Goal: Task Accomplishment & Management: Use online tool/utility

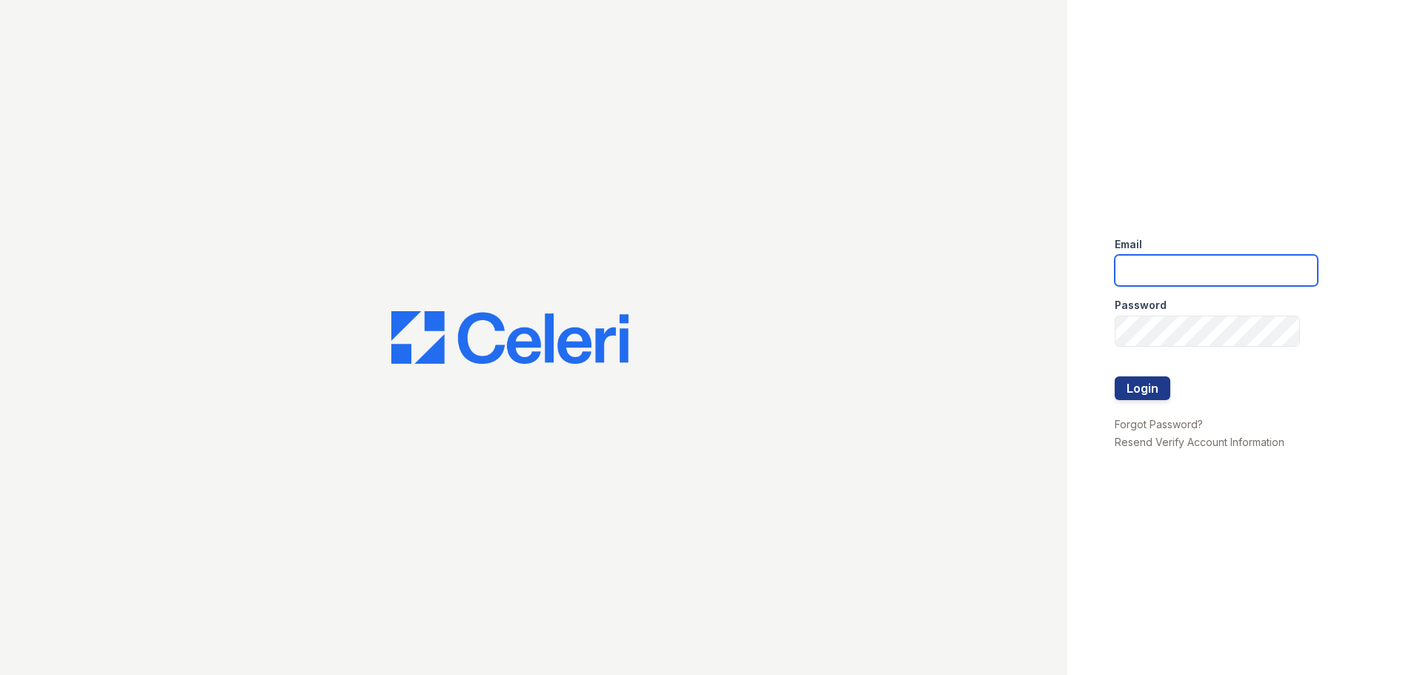
click at [1149, 272] on input "email" at bounding box center [1216, 270] width 203 height 31
type input "[EMAIL_ADDRESS][DOMAIN_NAME]"
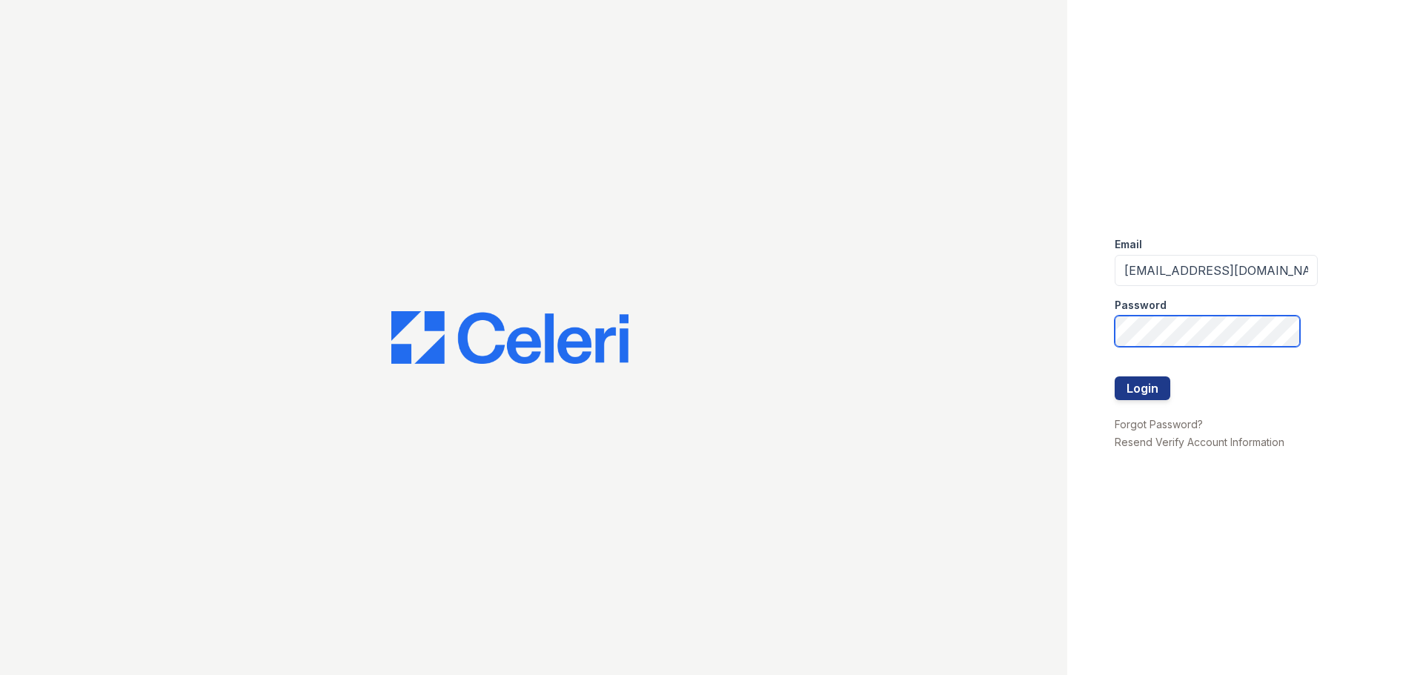
click at [1115, 376] on button "Login" at bounding box center [1143, 388] width 56 height 24
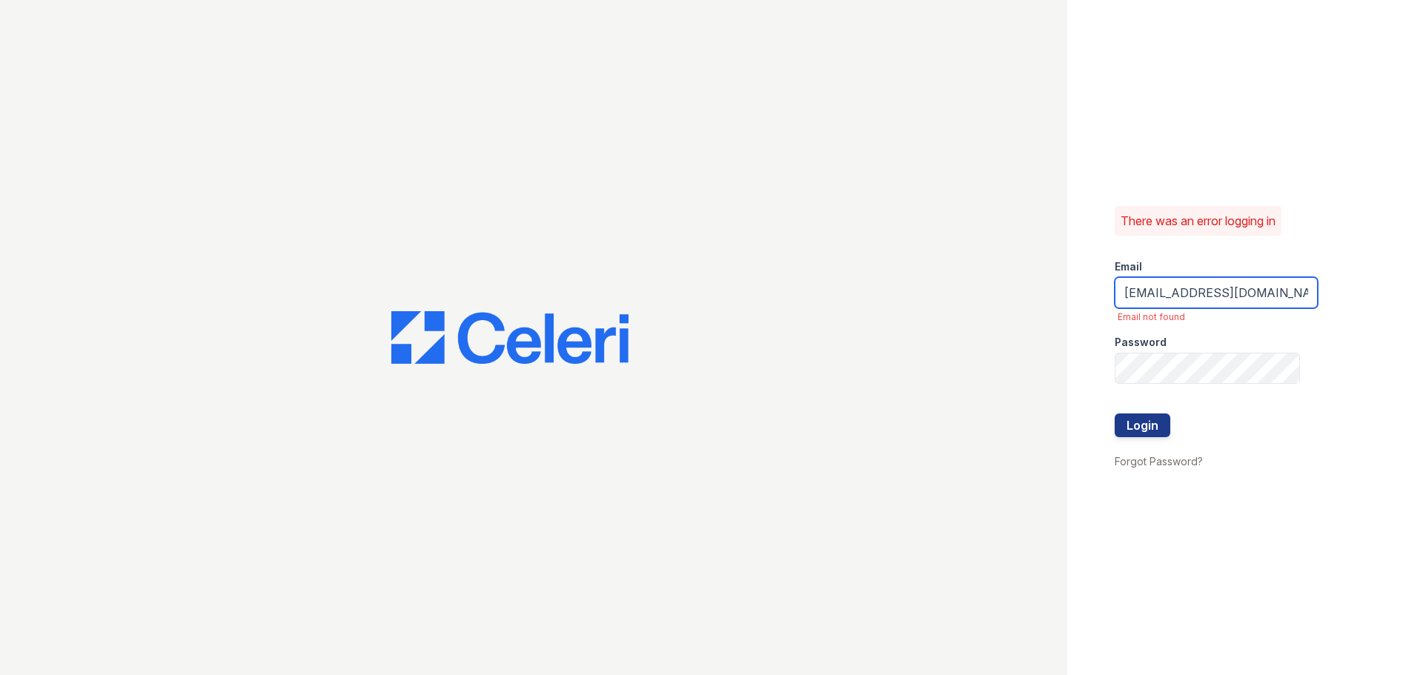
click at [1281, 299] on input "renewedwardsvilleatcherryhills@trinity-pm.com" at bounding box center [1216, 292] width 203 height 31
type input "renewedwardsvillecherryhills@trinity-pm.com"
click at [1115, 414] on button "Login" at bounding box center [1143, 426] width 56 height 24
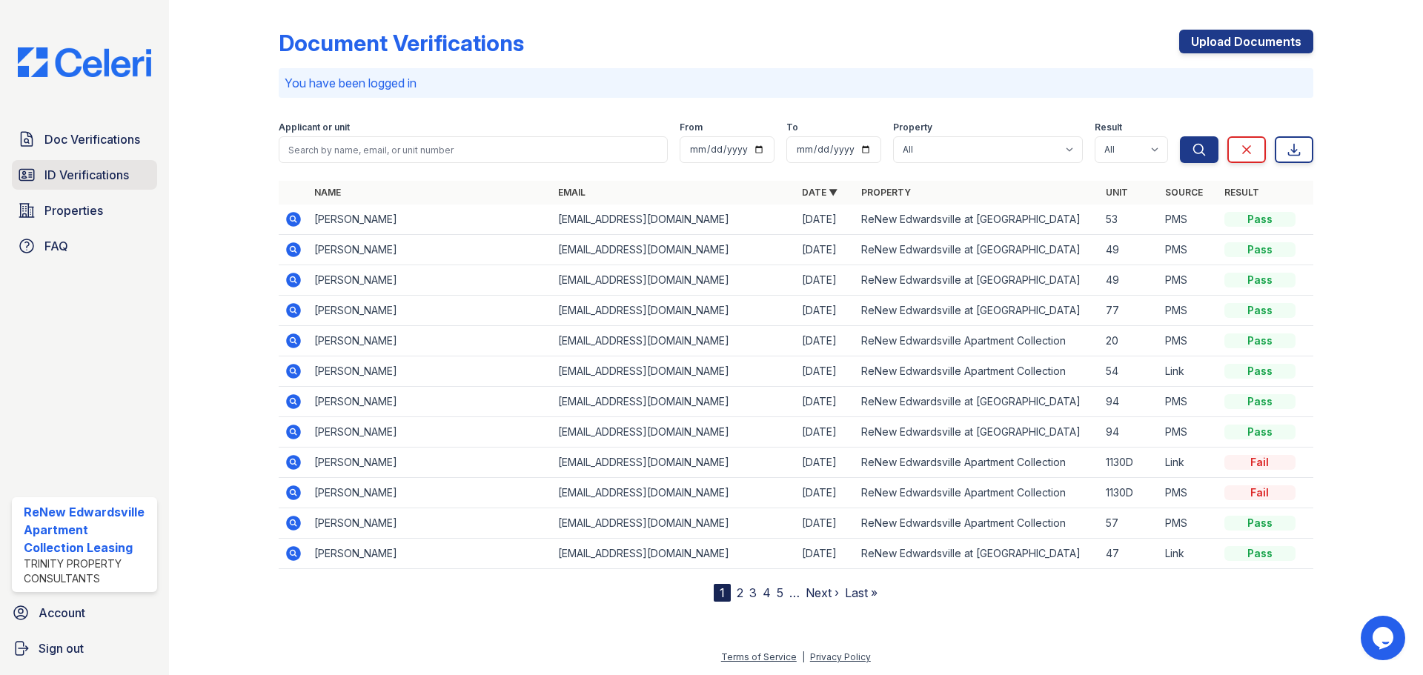
click at [46, 175] on span "ID Verifications" at bounding box center [86, 175] width 84 height 18
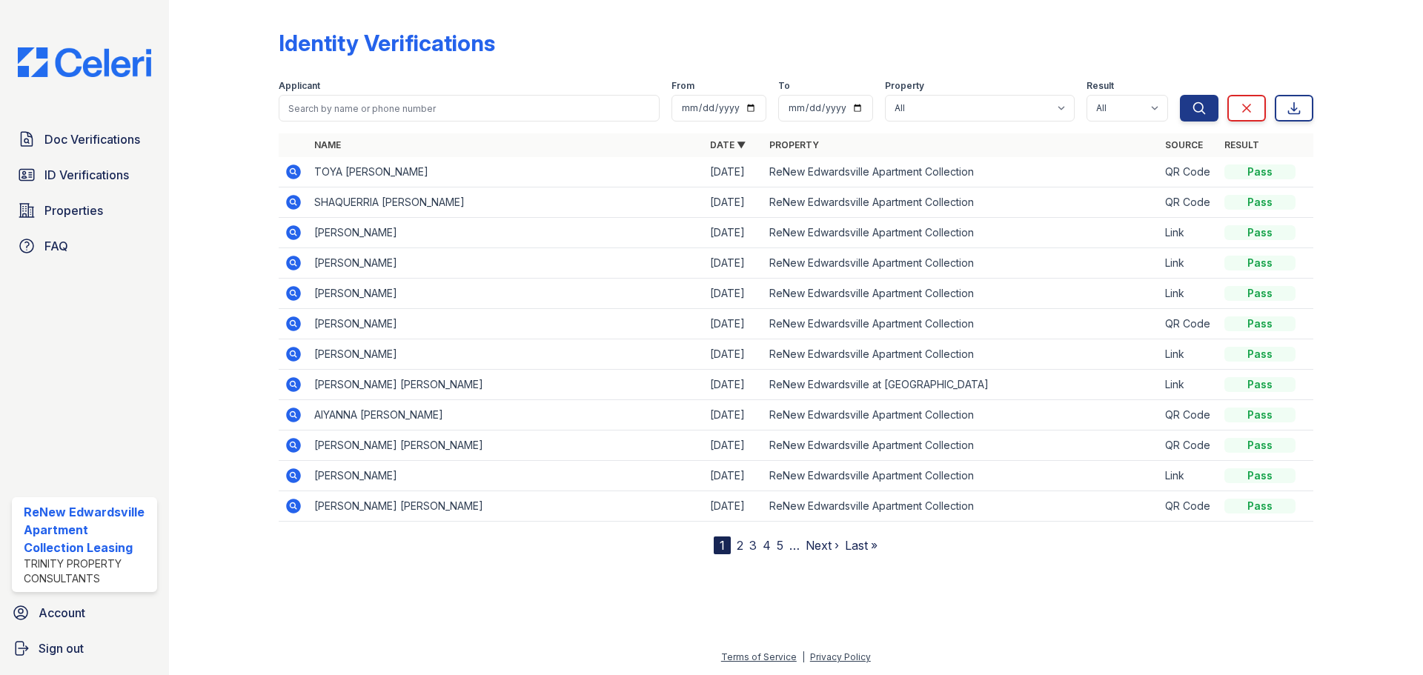
click at [292, 383] on icon at bounding box center [292, 384] width 4 height 4
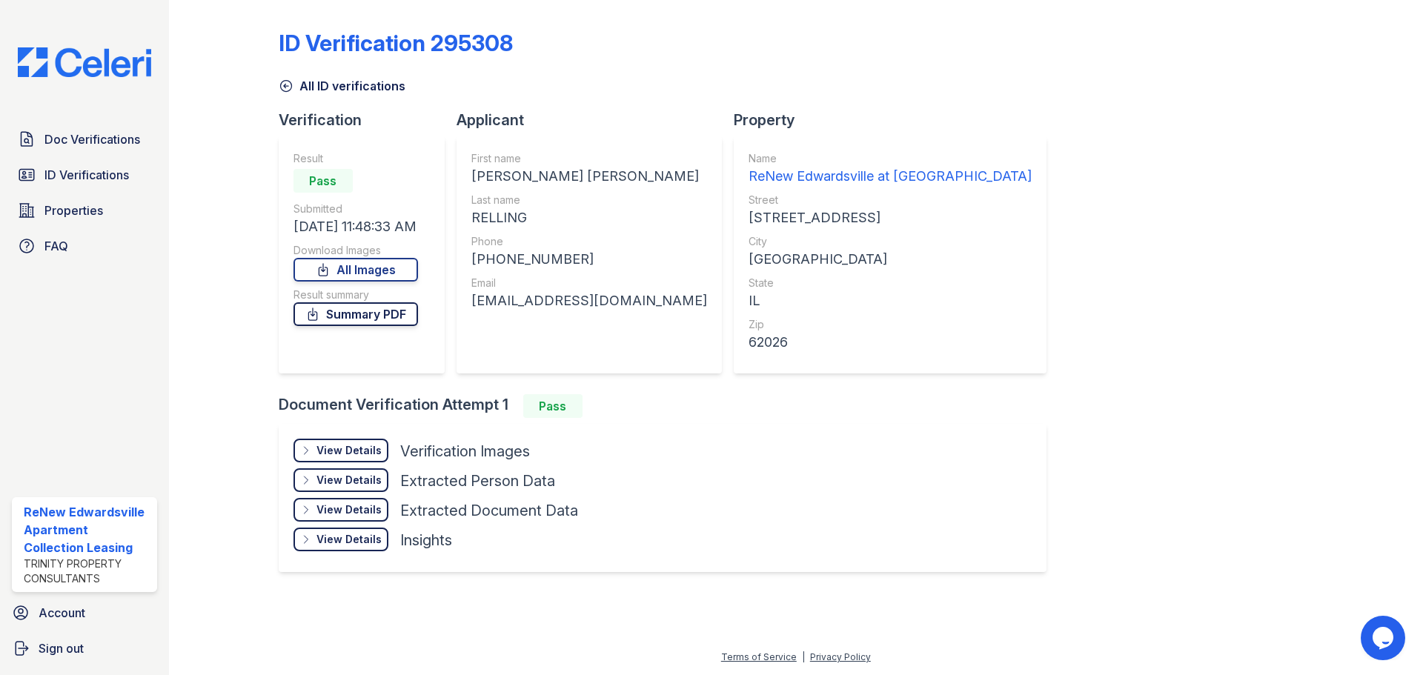
click at [368, 320] on link "Summary PDF" at bounding box center [355, 314] width 124 height 24
click at [101, 204] on span "Properties" at bounding box center [73, 211] width 59 height 18
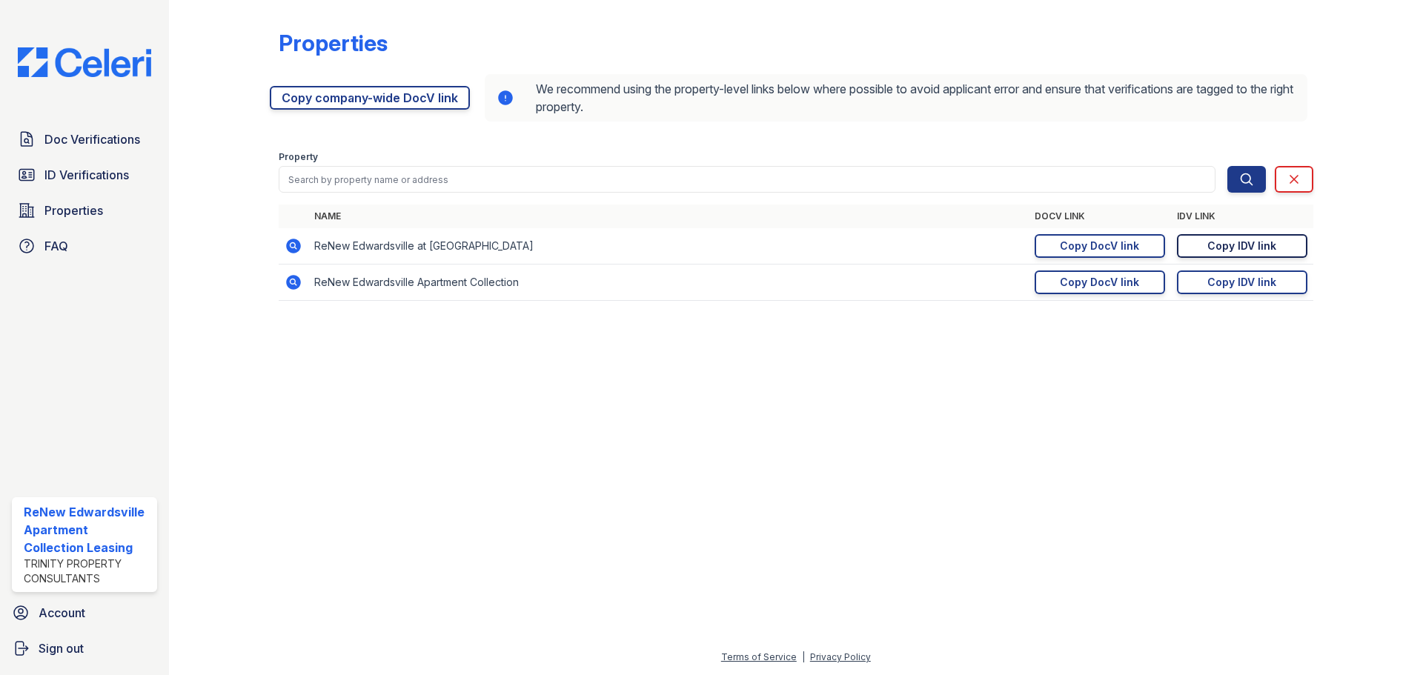
click at [1213, 248] on div "Copy IDV link" at bounding box center [1241, 246] width 69 height 15
